Goal: Information Seeking & Learning: Compare options

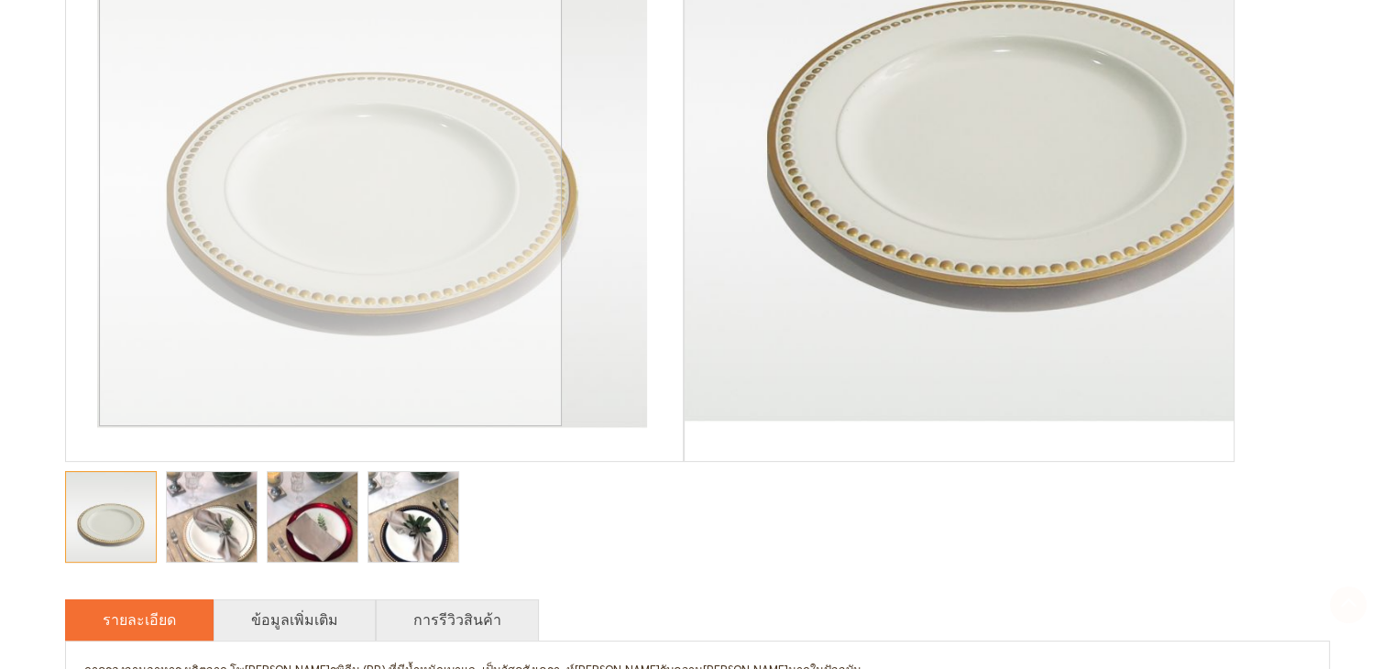
scroll to position [458, 0]
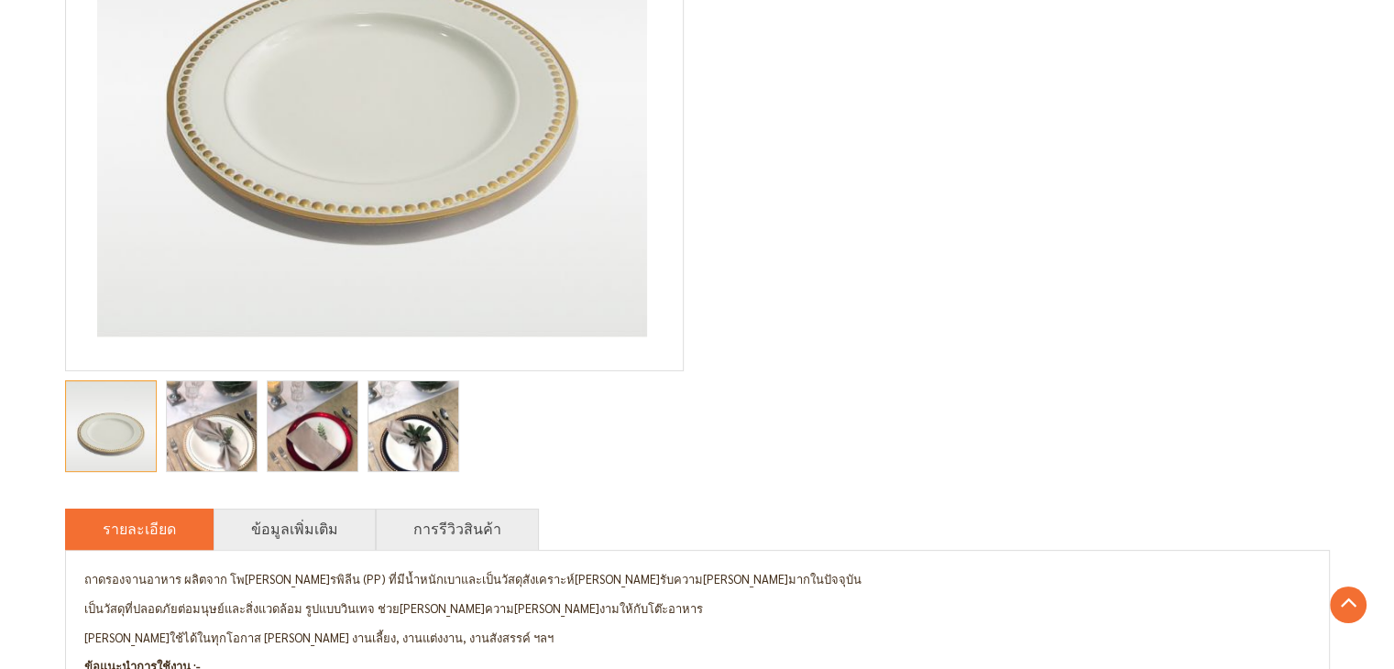
click at [235, 452] on img "Aurora ถาดรองจานอาหารขอบหมุดทอง สีขาว" at bounding box center [212, 427] width 90 height 120
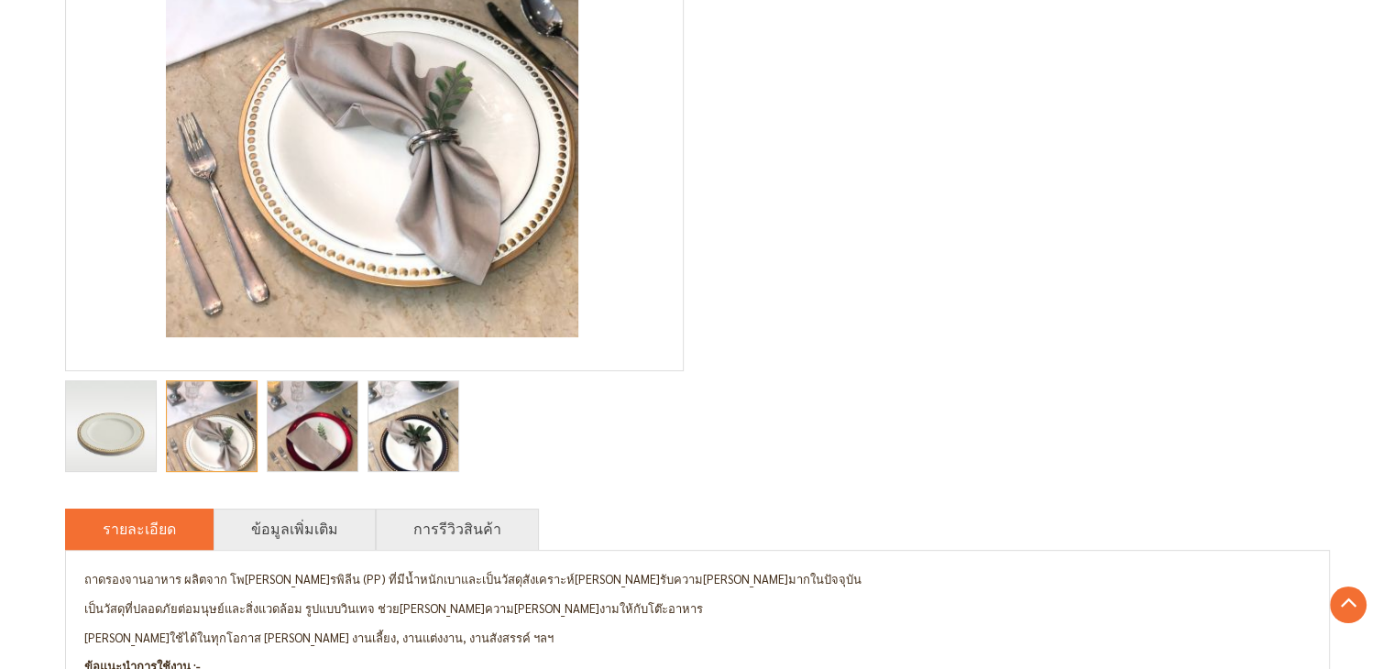
click at [316, 450] on img "Aurora ถาดรองจานอาหารขอบหมุดทอง สีขาว" at bounding box center [313, 427] width 90 height 120
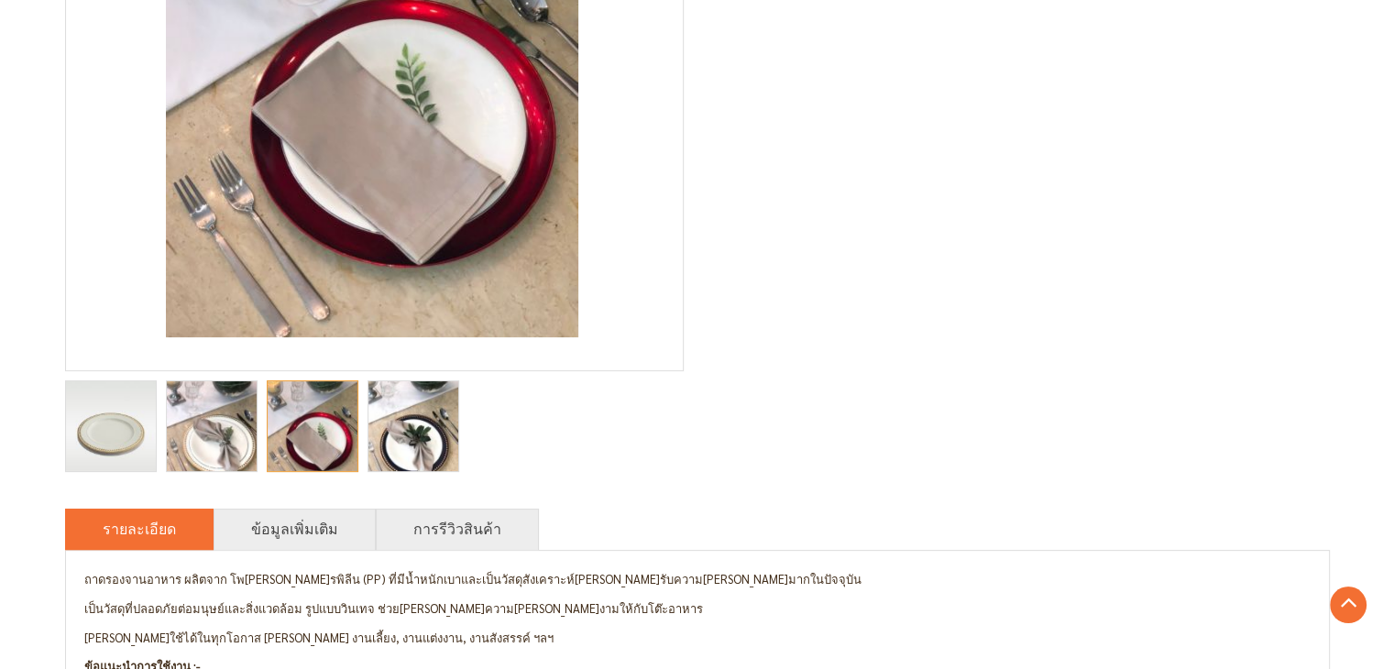
click at [418, 409] on img "Aurora ถาดรองจานอาหารขอบหมุดทอง สีขาว" at bounding box center [413, 427] width 90 height 120
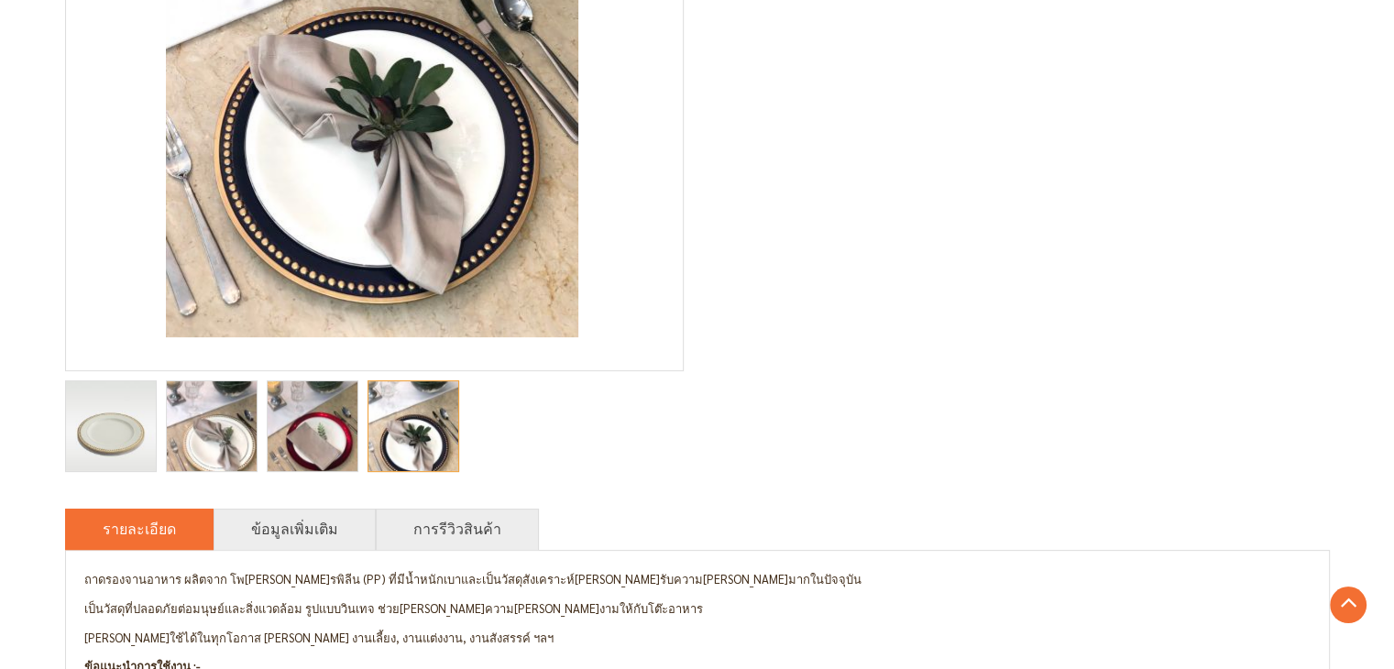
scroll to position [550, 0]
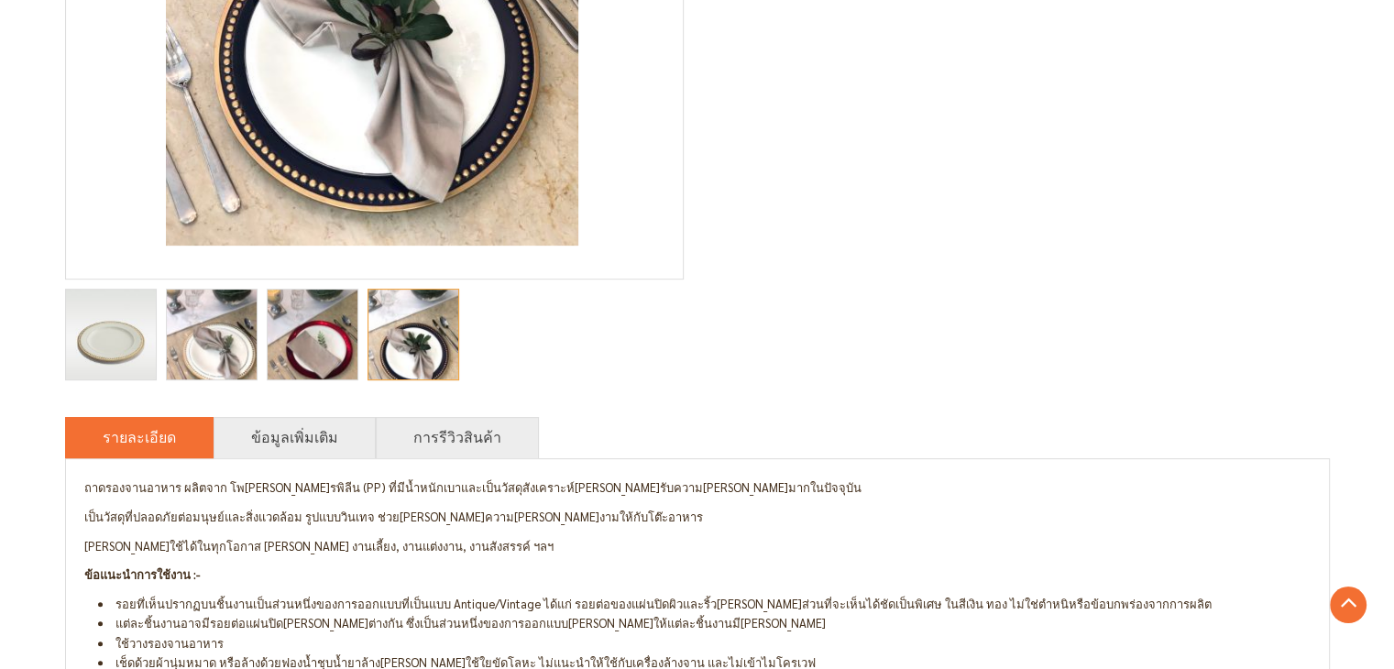
click at [231, 345] on img "Aurora ถาดรองจานอาหารขอบหมุดทอง สีขาว" at bounding box center [212, 335] width 90 height 120
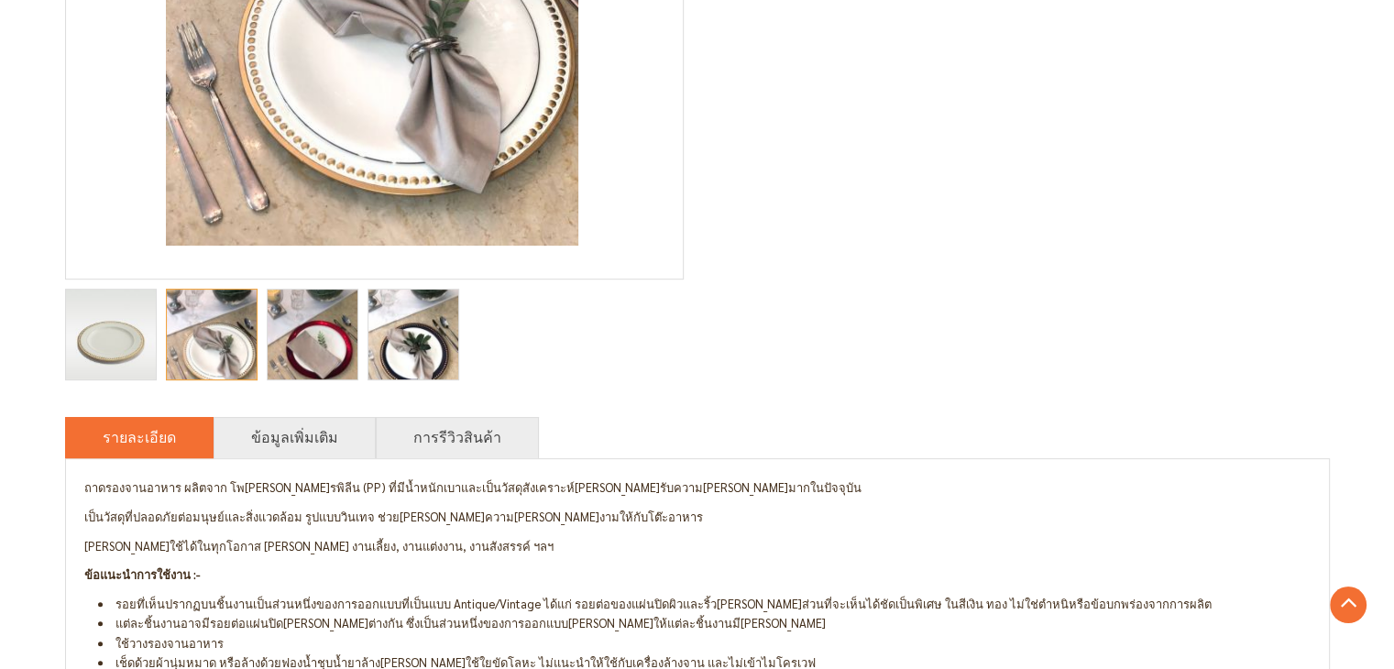
click at [103, 332] on img "Aurora ถาดรองจานอาหารขอบหมุดทอง สีขาว" at bounding box center [111, 335] width 90 height 90
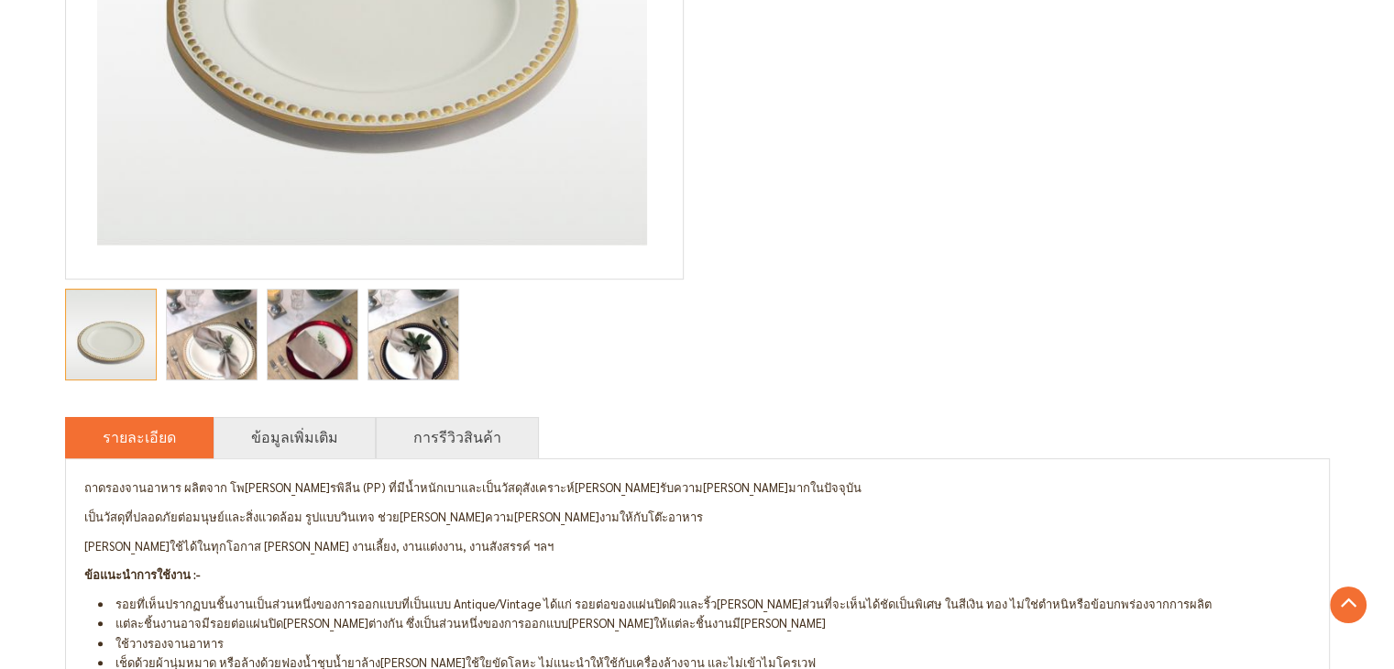
click at [429, 365] on img "Aurora ถาดรองจานอาหารขอบหมุดทอง สีขาว" at bounding box center [413, 335] width 90 height 120
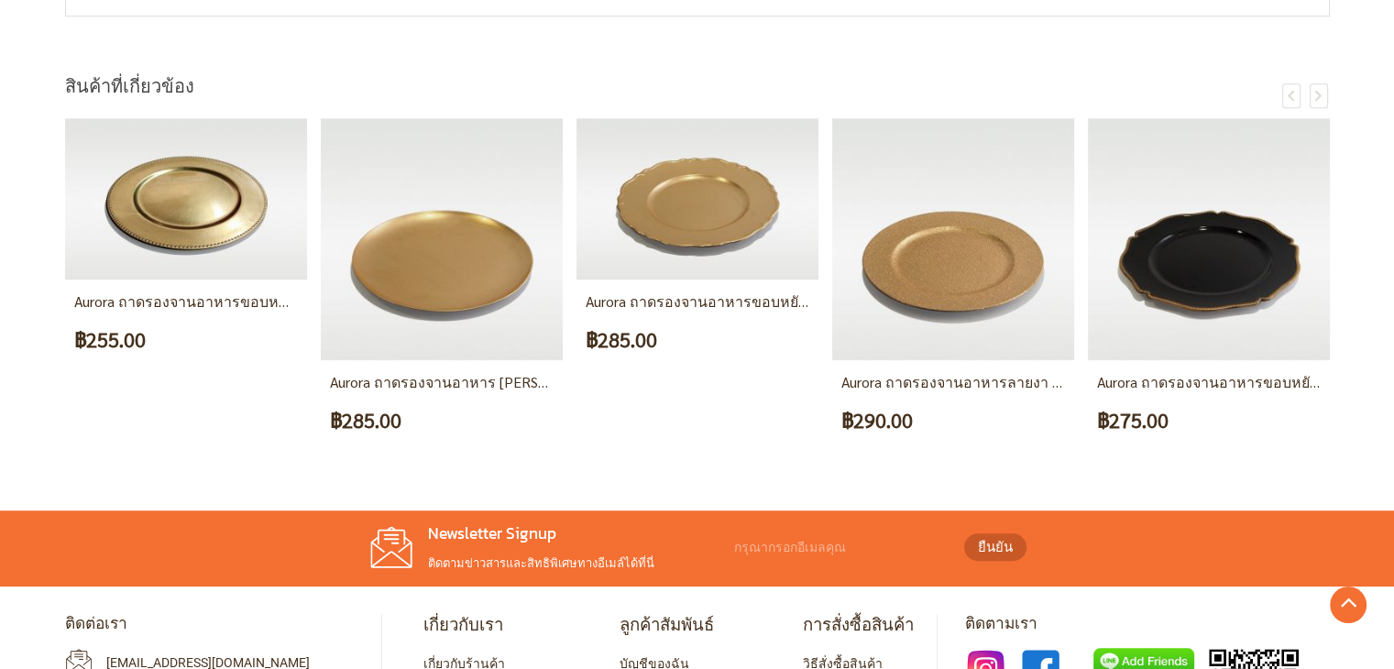
scroll to position [1283, 0]
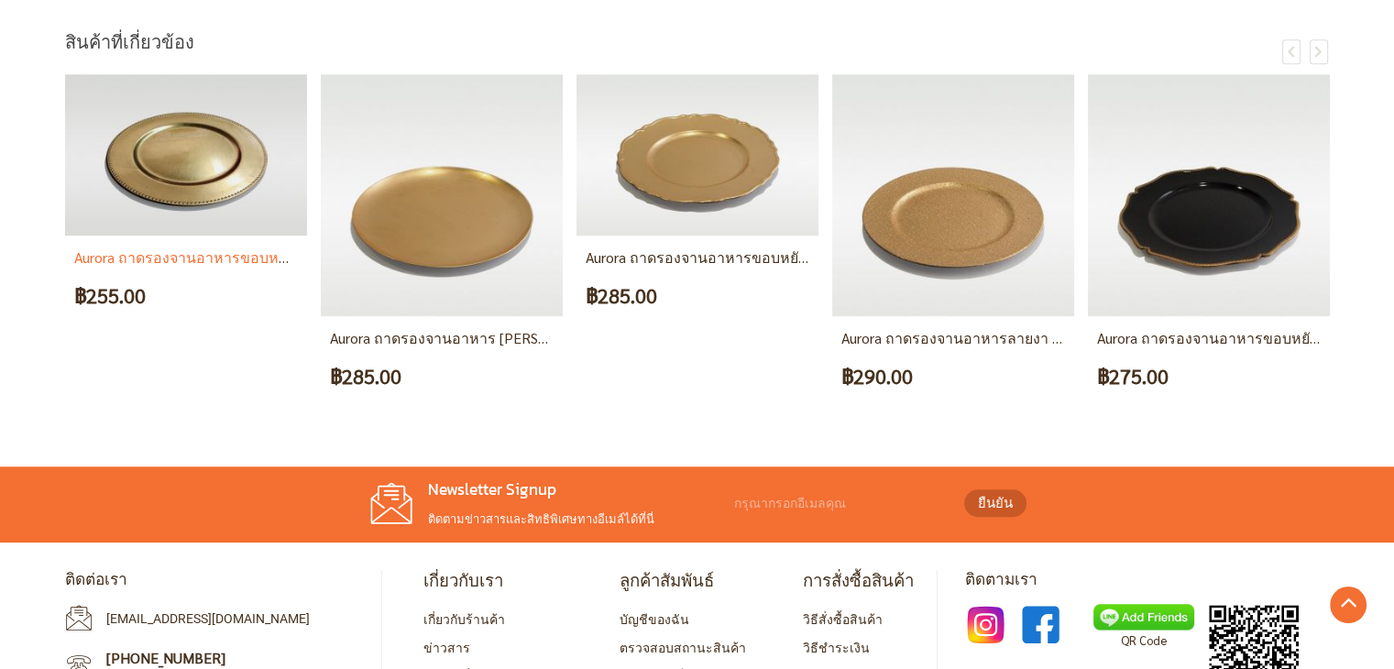
click at [187, 184] on img at bounding box center [186, 154] width 242 height 161
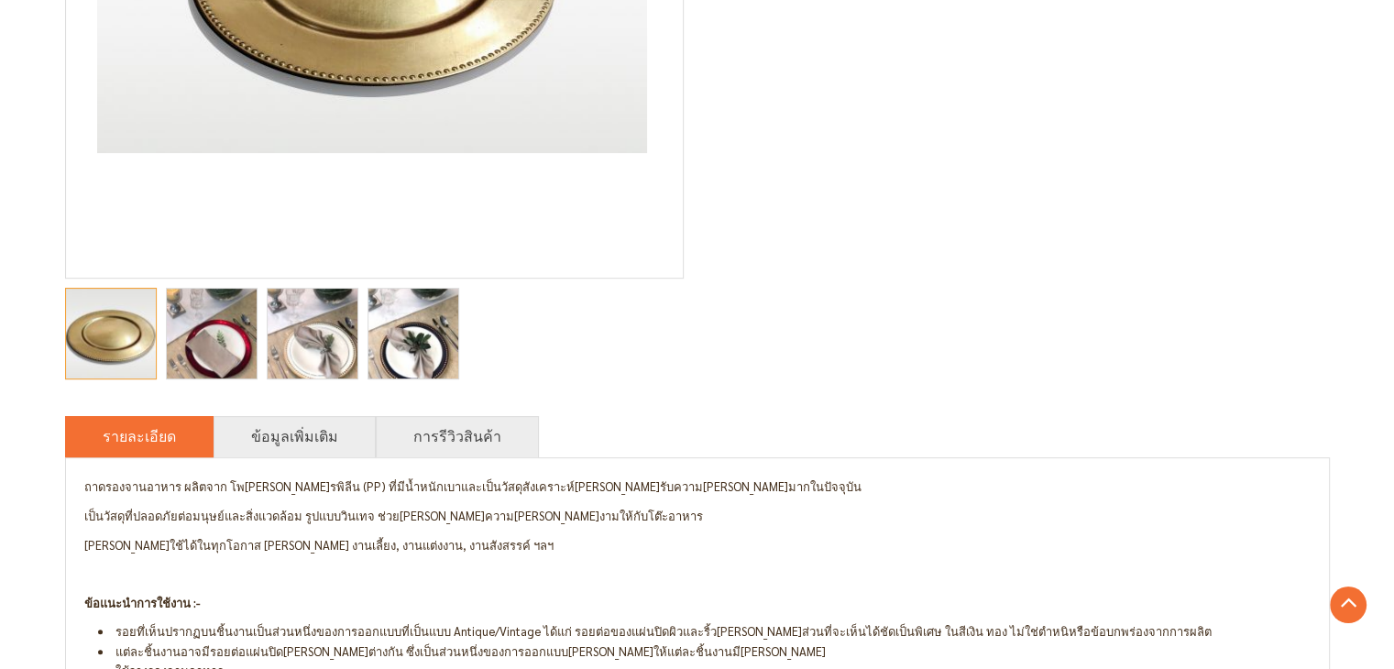
scroll to position [550, 0]
click at [404, 345] on img "Aurora ถาดรองจานอาหารขอบหมุด สีทอง" at bounding box center [413, 335] width 90 height 120
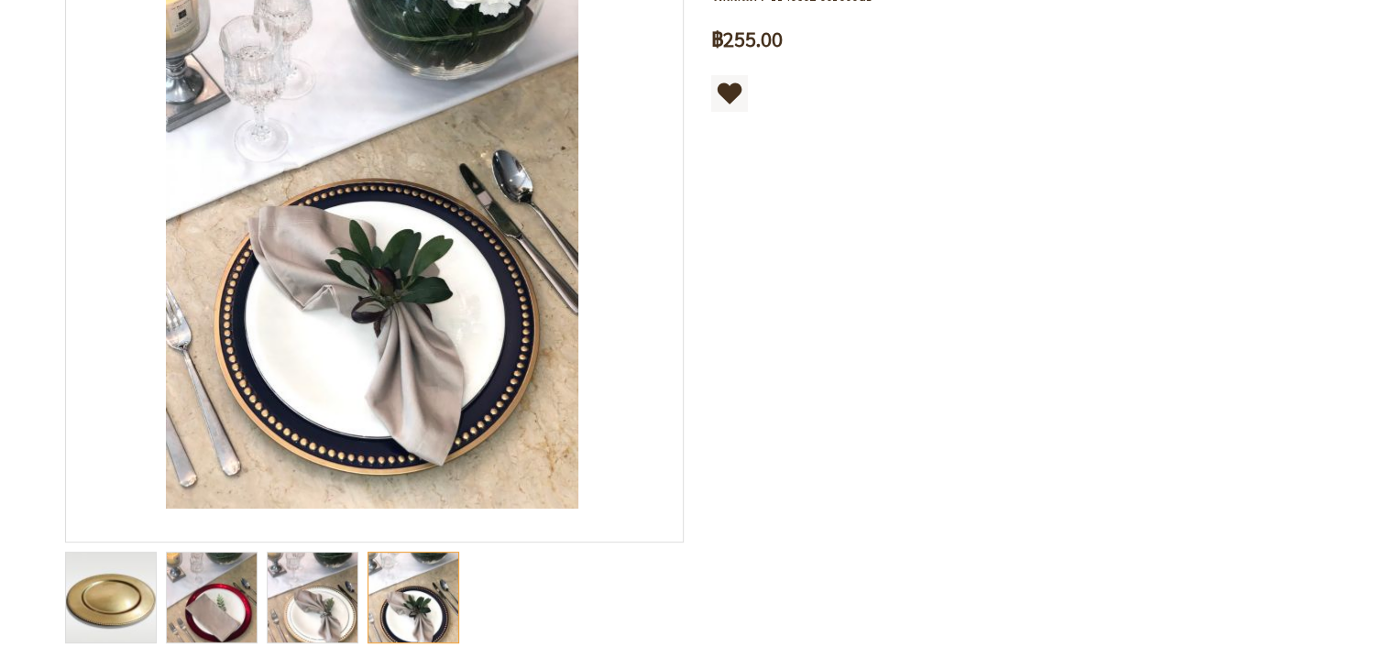
scroll to position [367, 0]
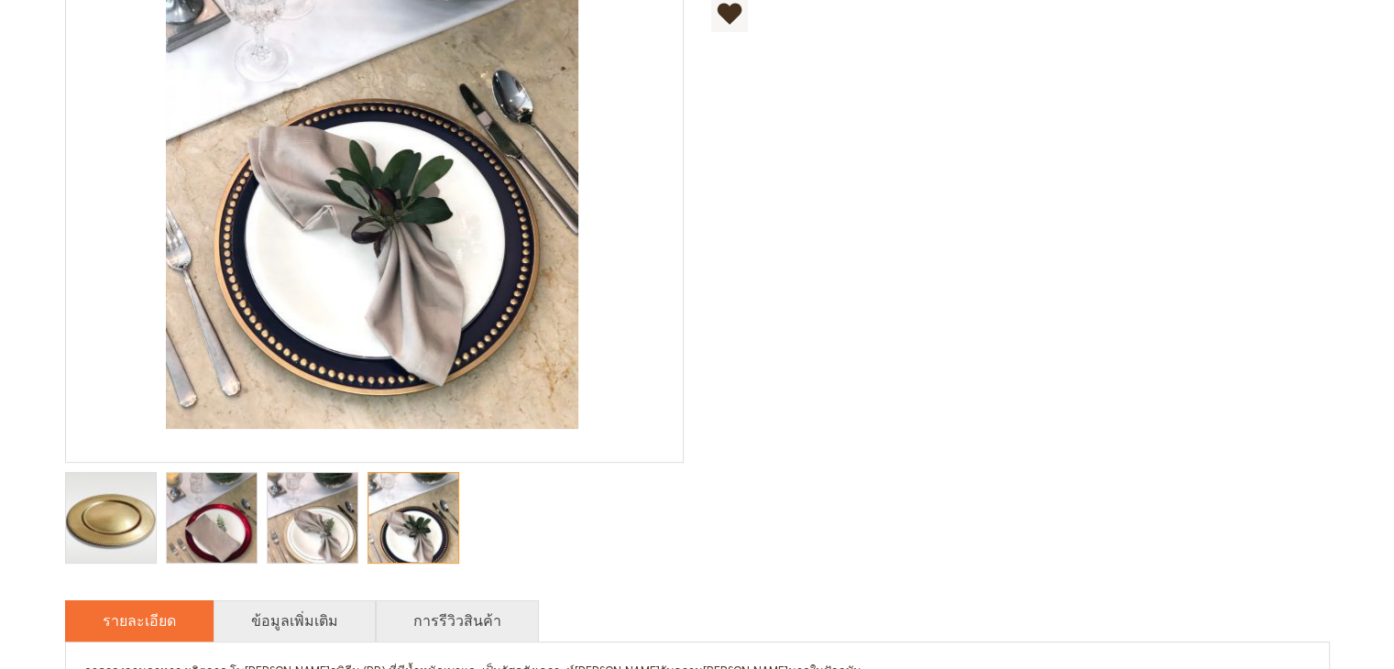
click at [294, 531] on img "Aurora ถาดรองจานอาหารขอบหมุด สีทอง" at bounding box center [313, 518] width 90 height 120
